Goal: Information Seeking & Learning: Find specific fact

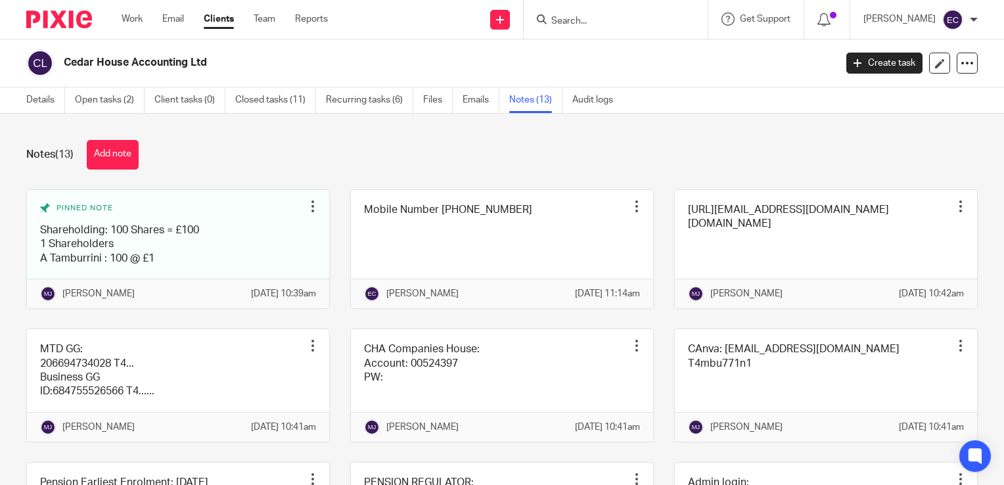
click at [561, 11] on div at bounding box center [616, 19] width 184 height 39
click at [568, 17] on input "Search" at bounding box center [609, 22] width 118 height 12
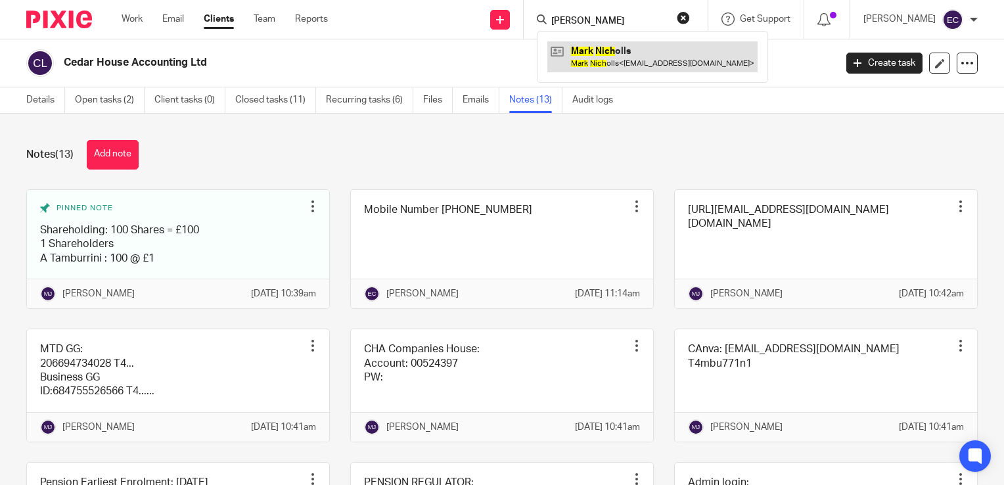
type input "mark nich"
click at [607, 46] on link at bounding box center [652, 56] width 210 height 30
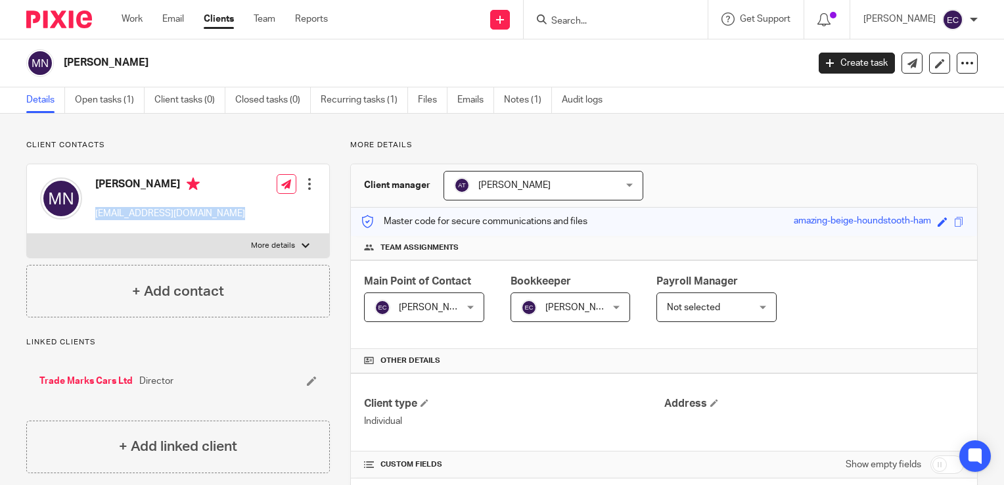
drag, startPoint x: 237, startPoint y: 219, endPoint x: 97, endPoint y: 212, distance: 140.8
click at [97, 212] on div "Mark Nicholls markalannicholls30@gmail.com Edit contact Create client from cont…" at bounding box center [178, 199] width 302 height 70
copy p "markalannicholls30@gmail.com"
click at [95, 101] on link "Open tasks (1)" at bounding box center [110, 100] width 70 height 26
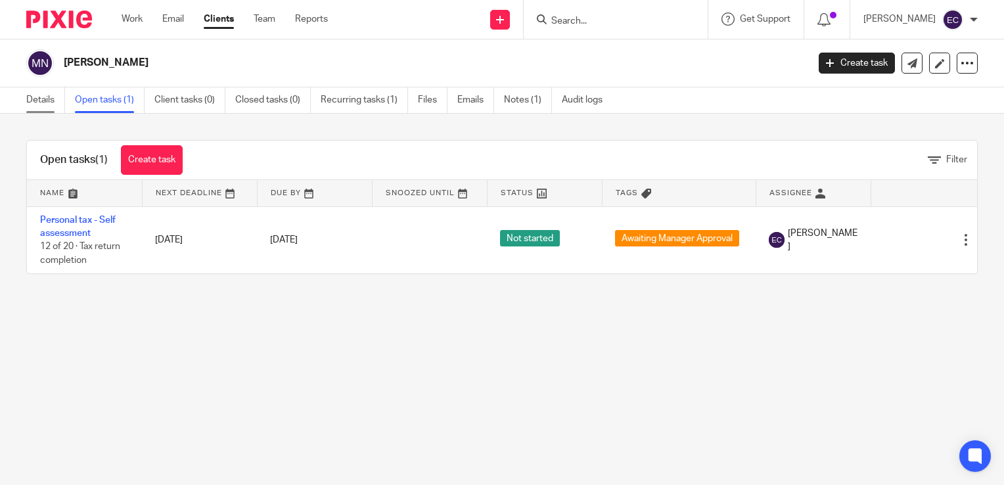
click at [45, 103] on link "Details" at bounding box center [45, 100] width 39 height 26
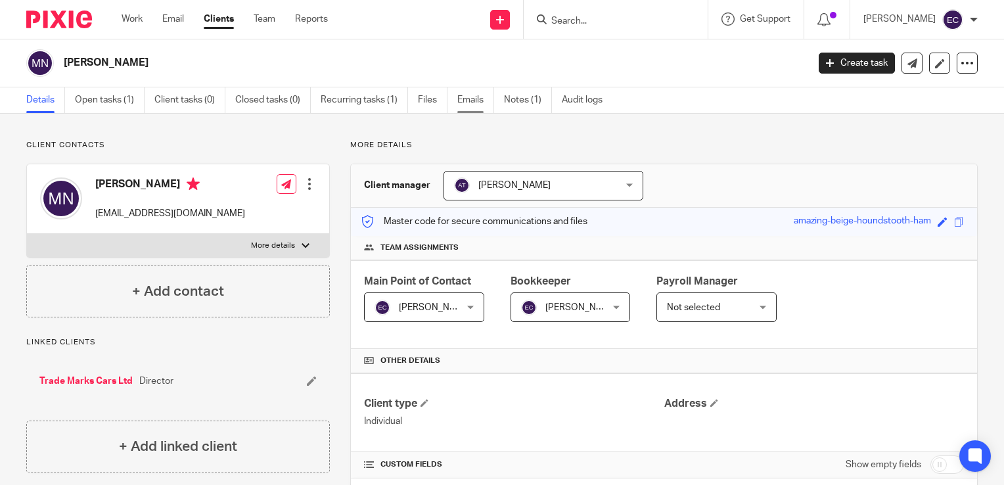
click at [468, 99] on link "Emails" at bounding box center [475, 100] width 37 height 26
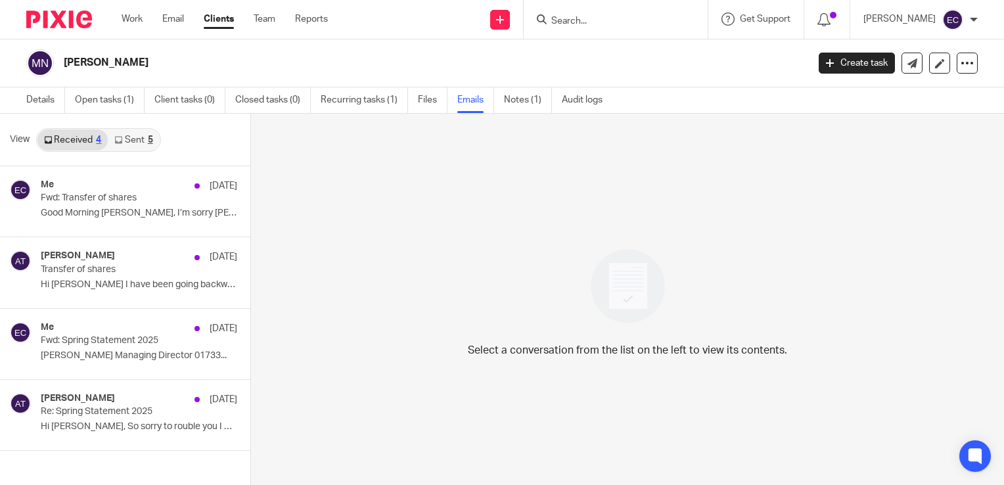
click at [576, 22] on input "Search" at bounding box center [609, 22] width 118 height 12
type input "p"
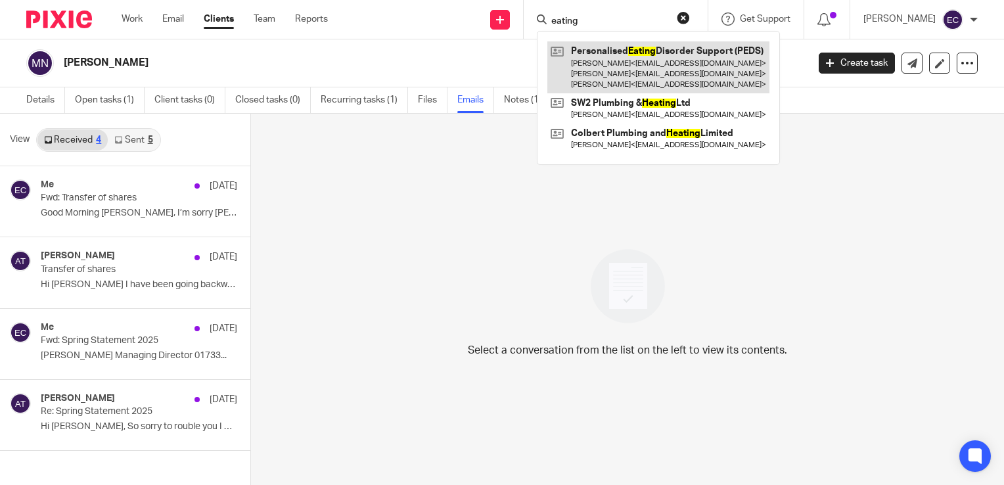
type input "eating"
click at [620, 64] on link at bounding box center [658, 67] width 222 height 52
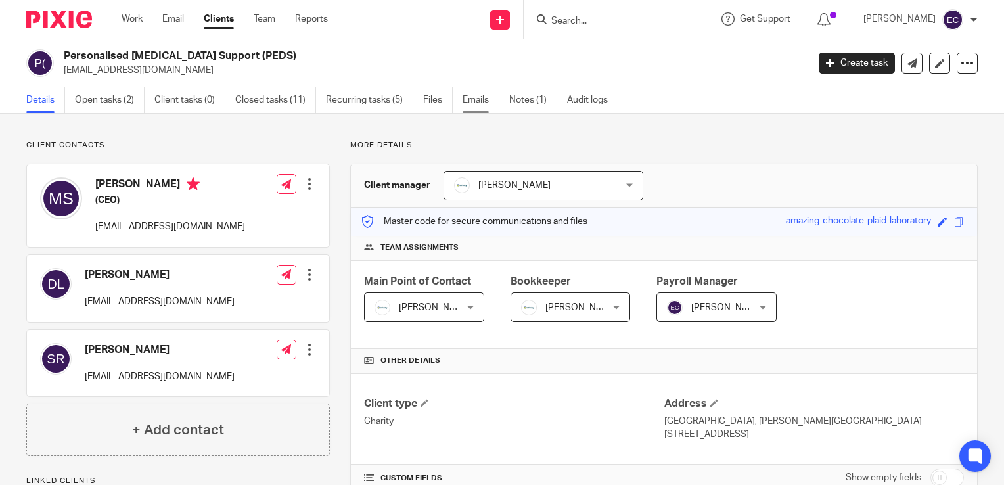
click at [486, 105] on link "Emails" at bounding box center [481, 100] width 37 height 26
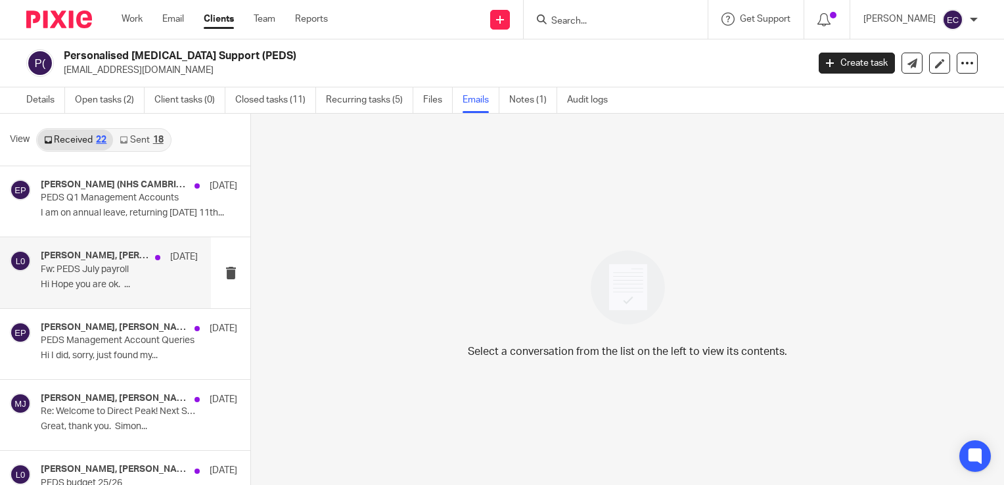
click at [95, 267] on p "Fw: PEDS July payroll" at bounding box center [104, 269] width 126 height 11
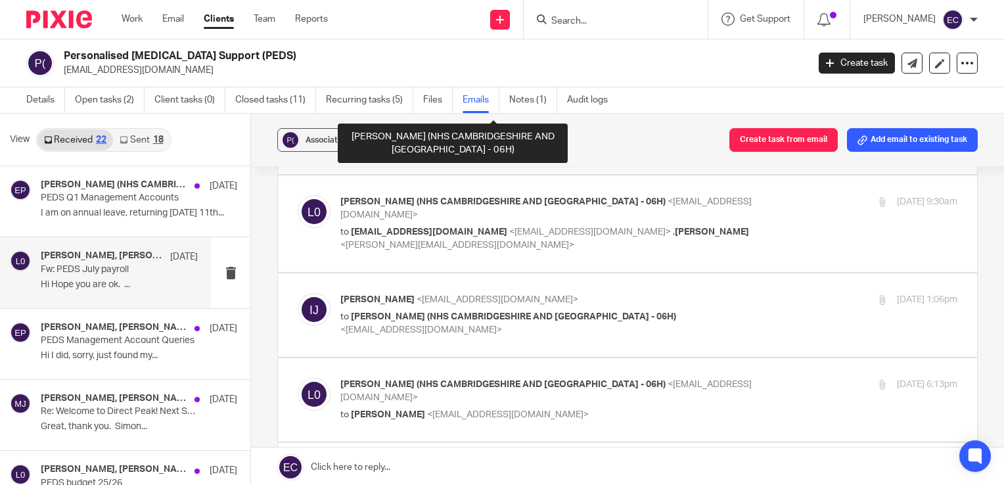
scroll to position [131, 0]
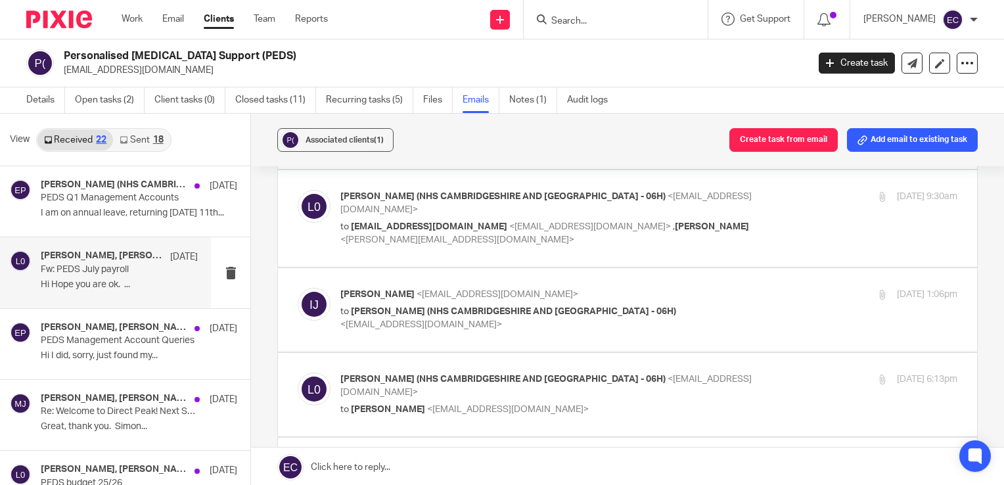
click at [523, 403] on p "to [PERSON_NAME] <[EMAIL_ADDRESS][DOMAIN_NAME]>" at bounding box center [545, 410] width 411 height 14
checkbox input "true"
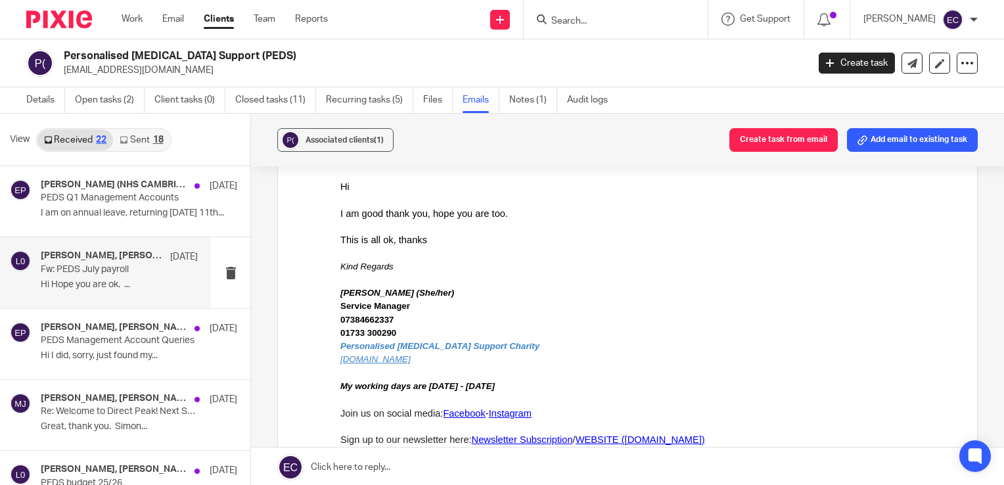
scroll to position [0, 0]
